Goal: Connect with others: Connect with others

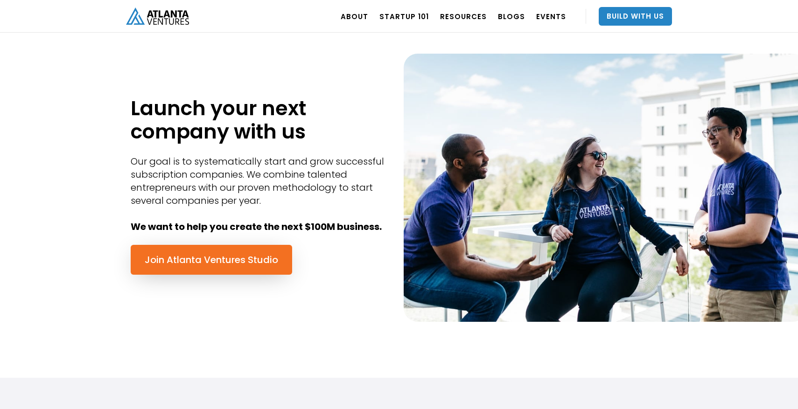
scroll to position [402, 0]
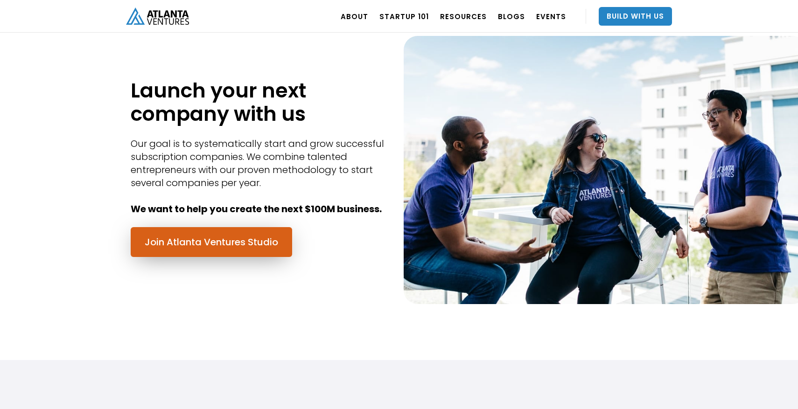
click at [242, 245] on link "Join Atlanta Ventures Studio" at bounding box center [212, 242] width 162 height 30
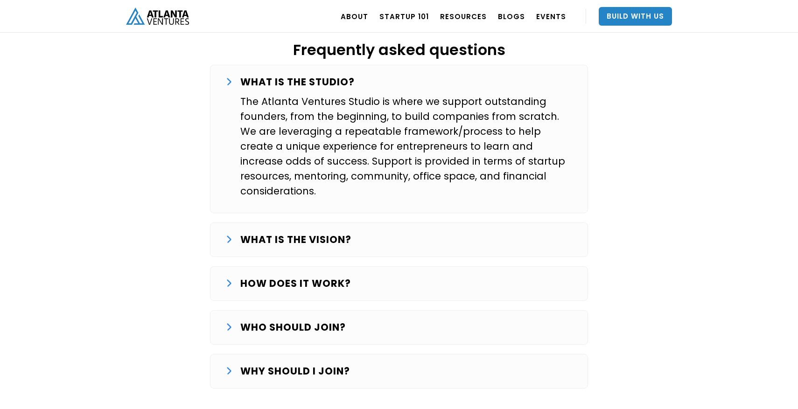
scroll to position [1551, 0]
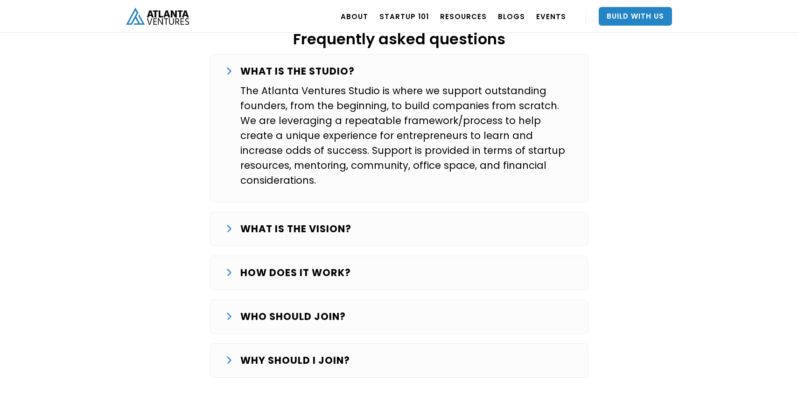
click at [357, 266] on div "HOW DOES IT WORK?" at bounding box center [398, 273] width 347 height 15
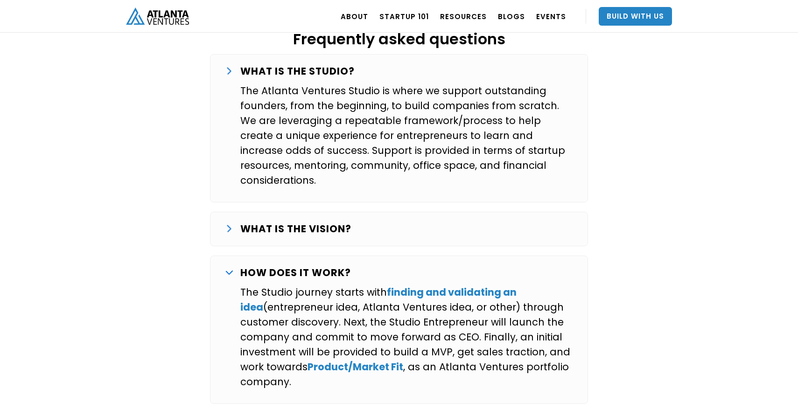
scroll to position [1666, 0]
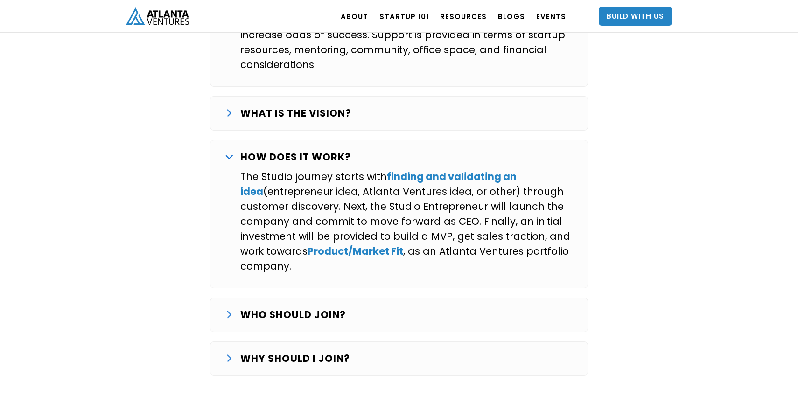
click at [406, 308] on div "WHO SHOULD JOIN?" at bounding box center [398, 315] width 347 height 15
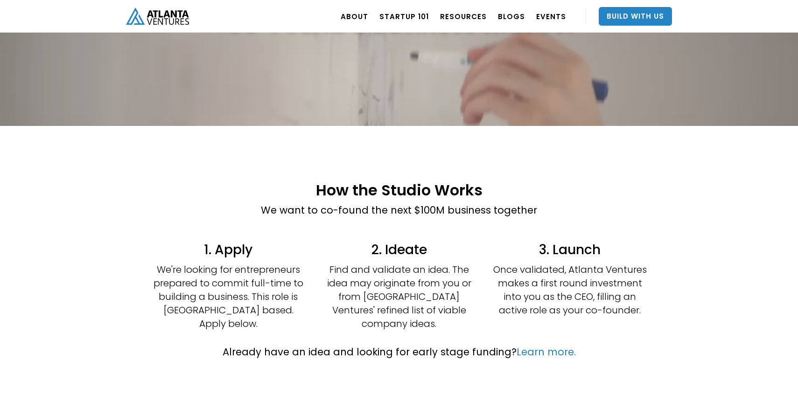
scroll to position [133, 0]
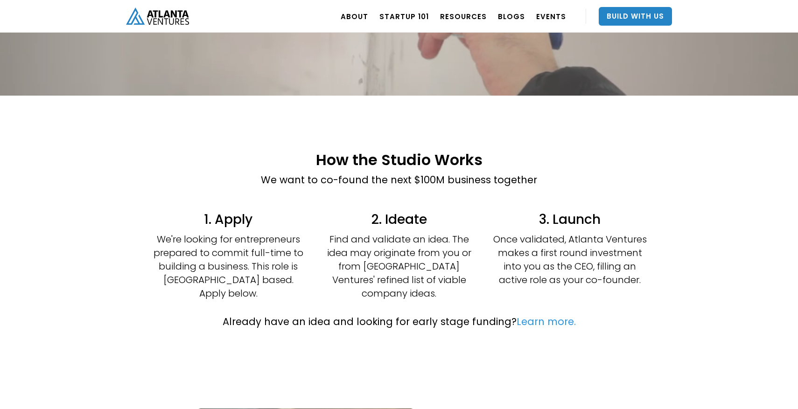
click at [540, 315] on link "Learn more." at bounding box center [546, 322] width 59 height 14
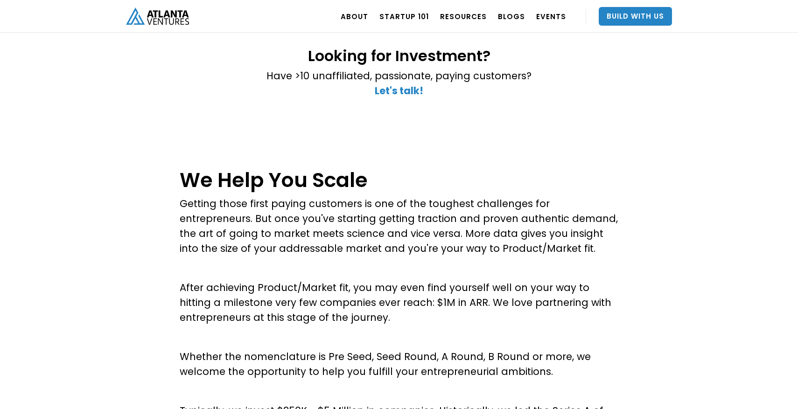
scroll to position [245, 0]
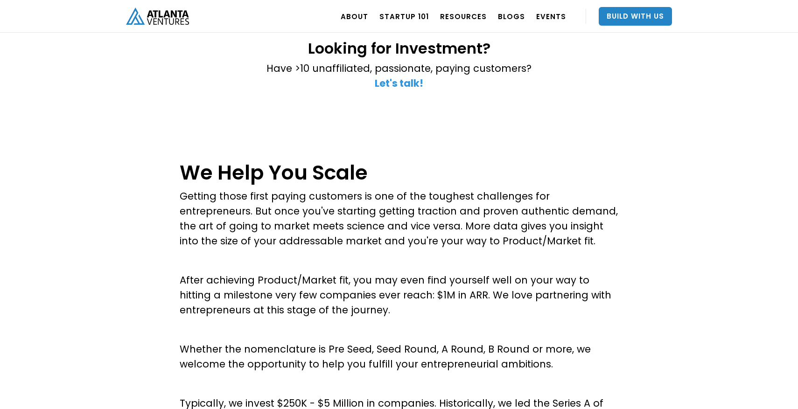
click at [401, 84] on strong "Let's talk!" at bounding box center [399, 84] width 49 height 14
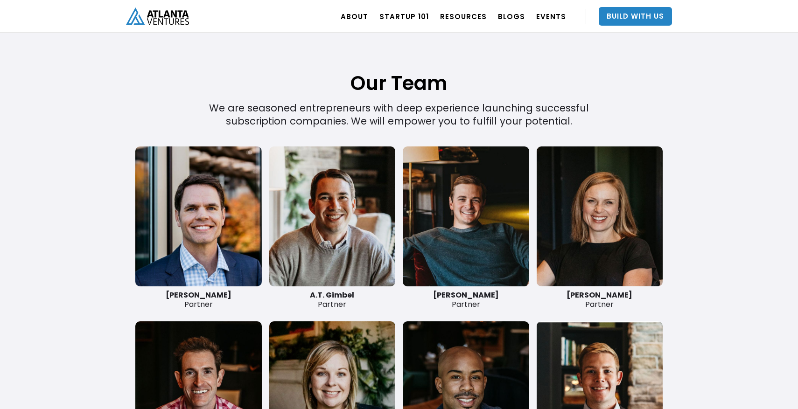
scroll to position [2164, 0]
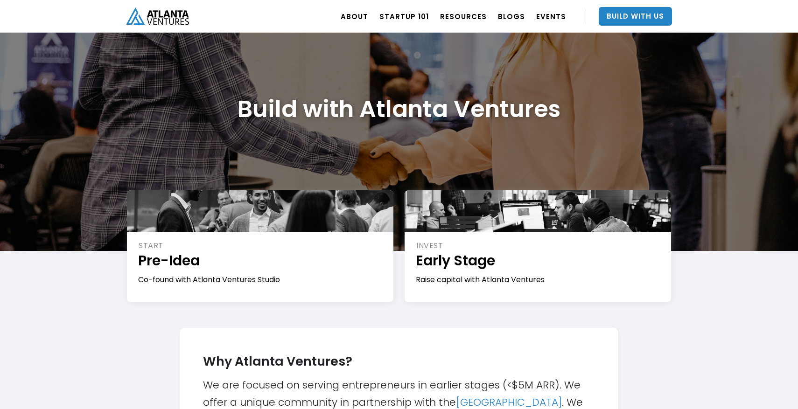
scroll to position [0, 0]
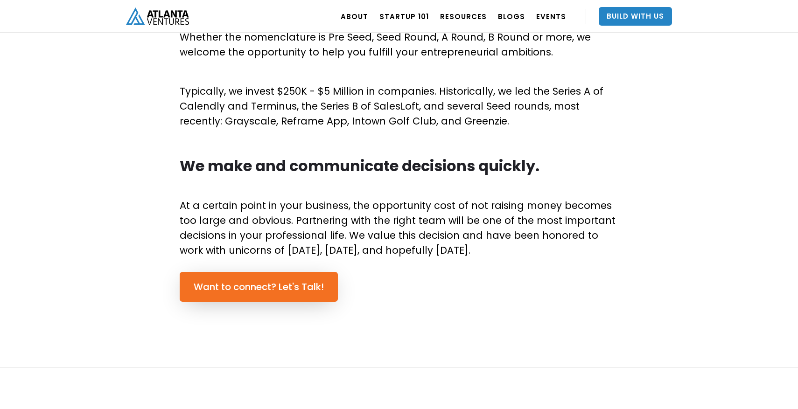
scroll to position [558, 0]
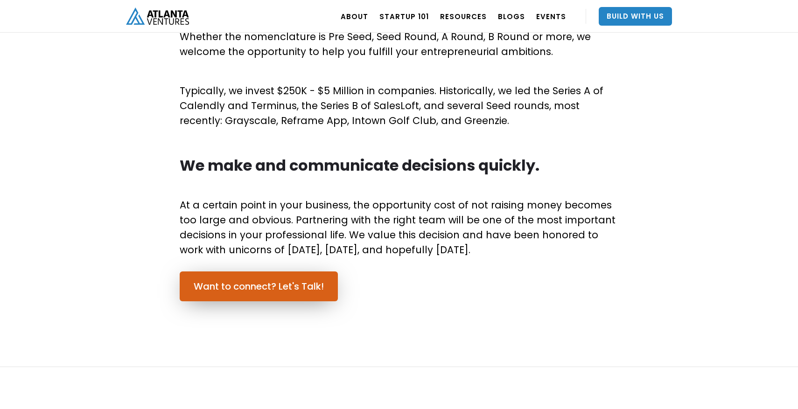
click at [263, 280] on link "Want to connect? Let's Talk!" at bounding box center [259, 287] width 158 height 30
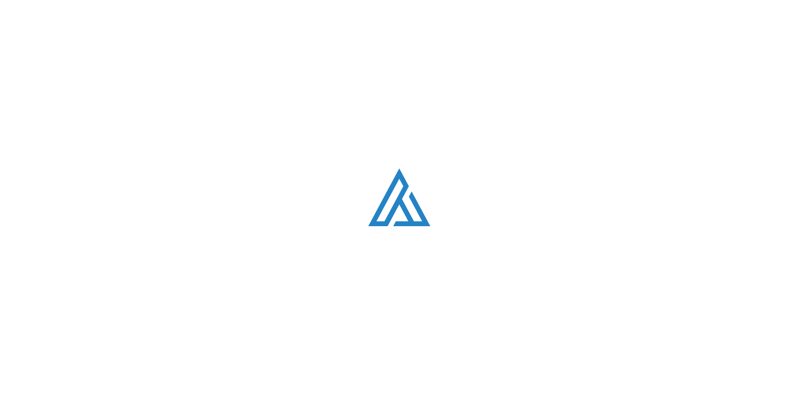
scroll to position [2648, 0]
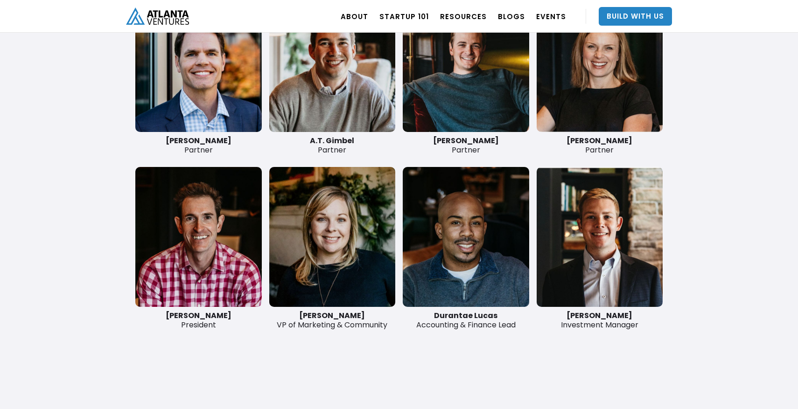
scroll to position [2242, 0]
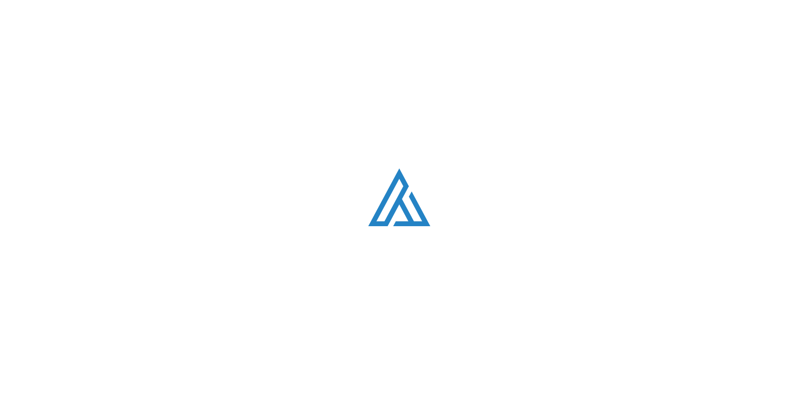
scroll to position [557, 0]
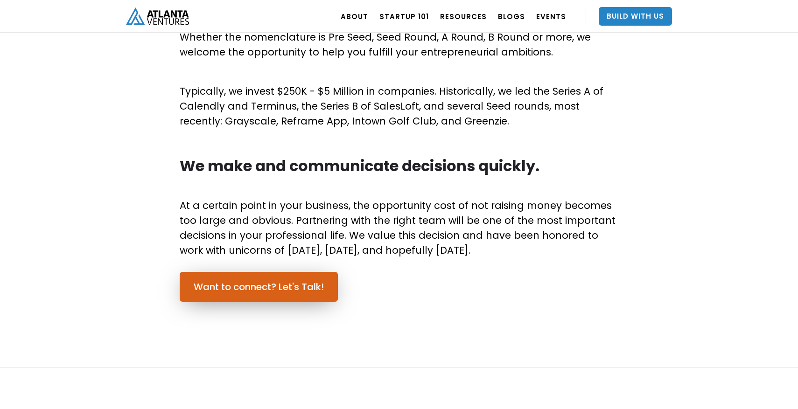
click at [259, 285] on link "Want to connect? Let's Talk!" at bounding box center [259, 287] width 158 height 30
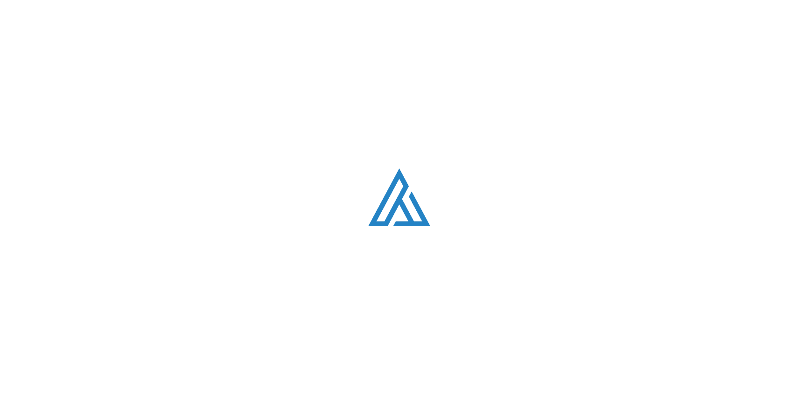
scroll to position [2648, 0]
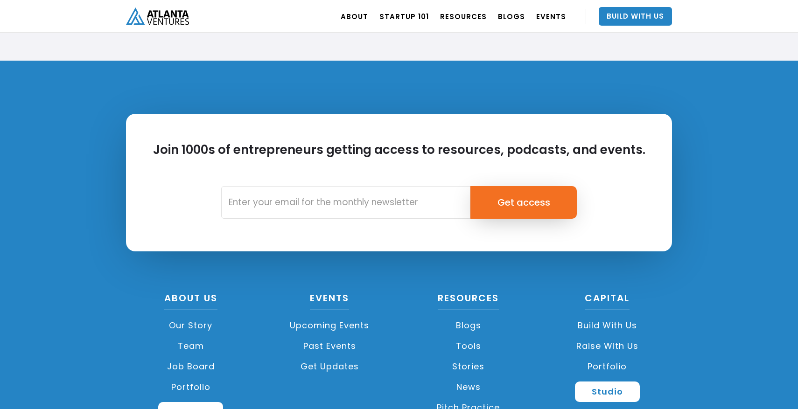
scroll to position [3506, 0]
